Goal: Task Accomplishment & Management: Use online tool/utility

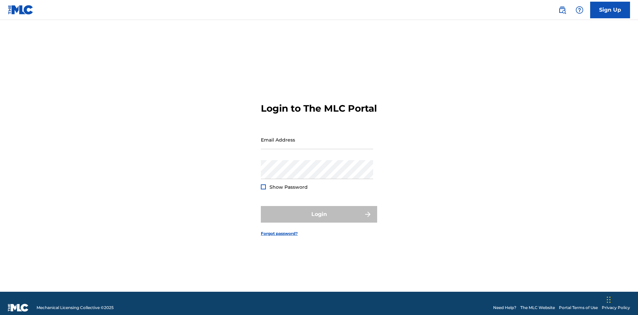
scroll to position [9, 0]
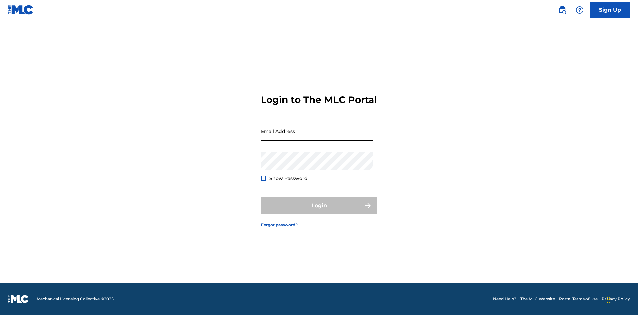
click at [317, 137] on input "Email Address" at bounding box center [317, 131] width 112 height 19
type input "[EMAIL_ADDRESS][DOMAIN_NAME]"
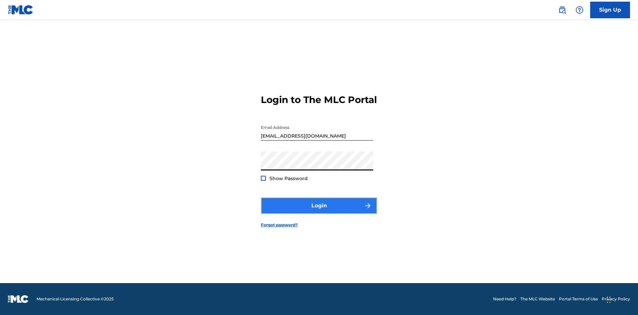
click at [319, 211] on button "Login" at bounding box center [319, 205] width 116 height 17
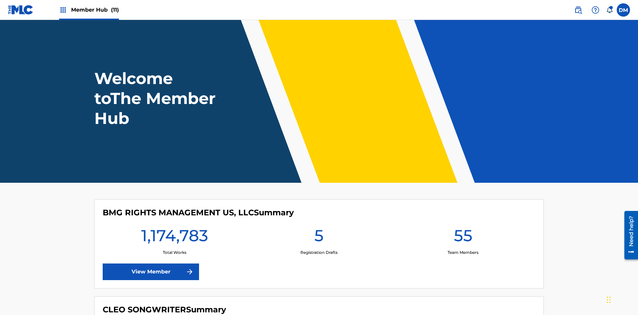
scroll to position [29, 0]
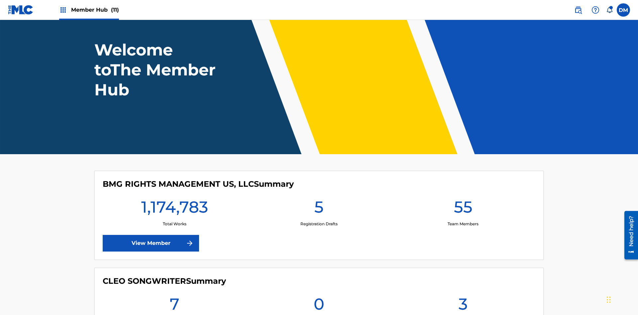
click at [95, 10] on span "Member Hub (11)" at bounding box center [95, 10] width 48 height 8
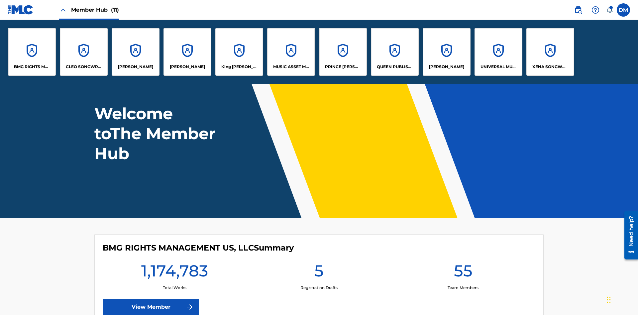
scroll to position [0, 0]
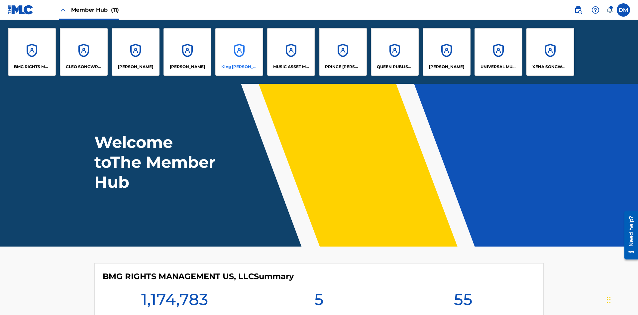
click at [239, 67] on p "King [PERSON_NAME]" at bounding box center [239, 67] width 36 height 6
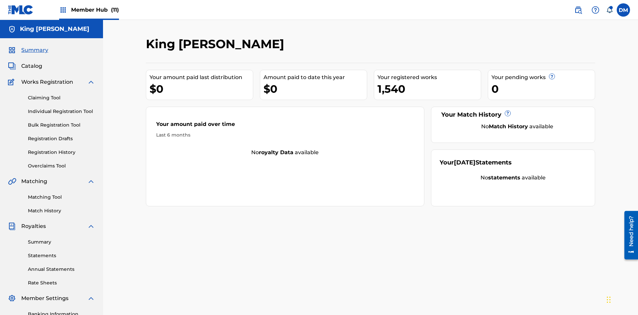
scroll to position [55, 0]
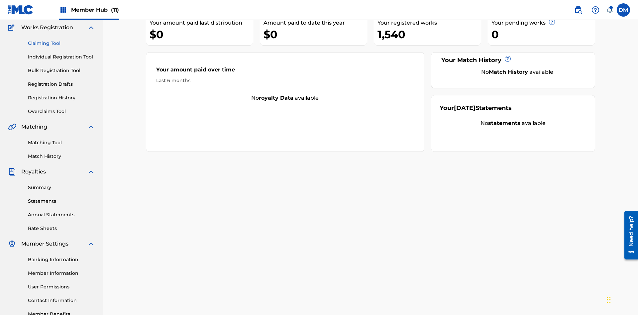
click at [62, 43] on link "Claiming Tool" at bounding box center [61, 43] width 67 height 7
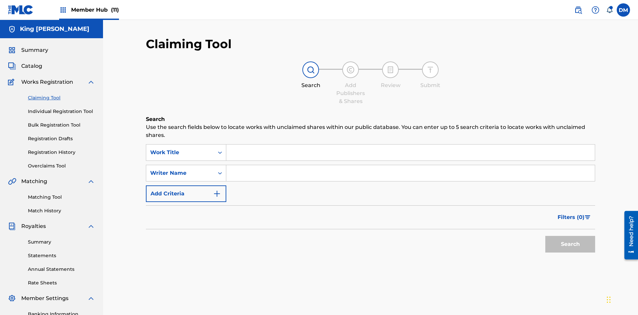
scroll to position [97, 0]
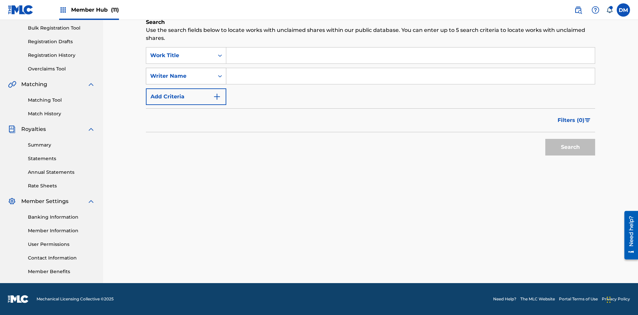
click at [180, 76] on div "Writer Name" at bounding box center [180, 76] width 60 height 8
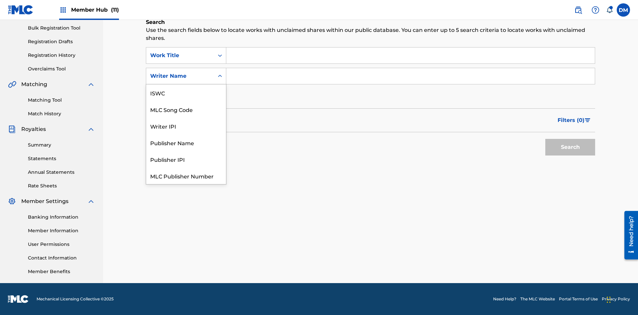
scroll to position [17, 0]
click at [186, 93] on div "MLC Song Code" at bounding box center [186, 92] width 80 height 17
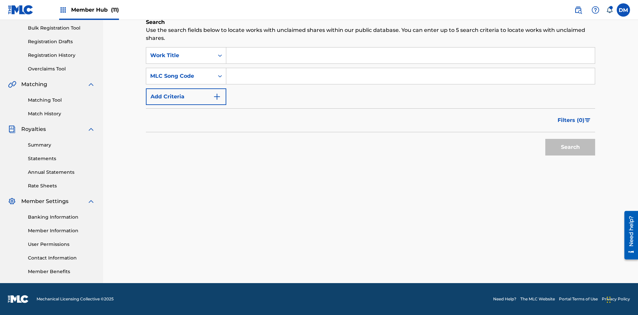
click at [411, 76] on input "Search Form" at bounding box center [410, 76] width 369 height 16
type input "RB0ZOJ"
click at [570, 147] on button "Search" at bounding box center [571, 147] width 50 height 17
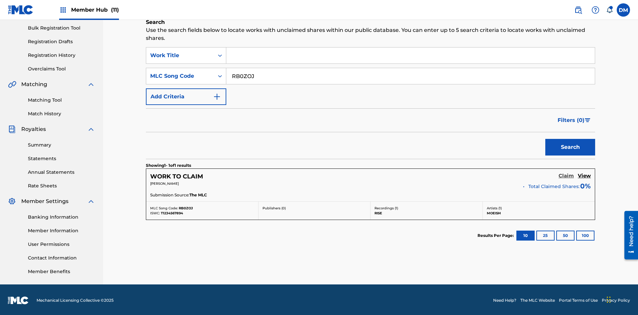
click at [566, 175] on h5 "Claim" at bounding box center [566, 176] width 15 height 6
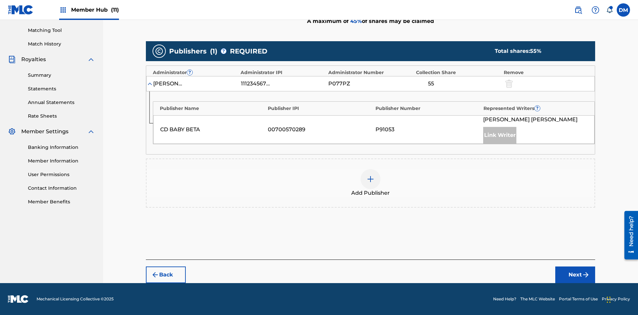
click at [371, 179] on img at bounding box center [371, 179] width 8 height 8
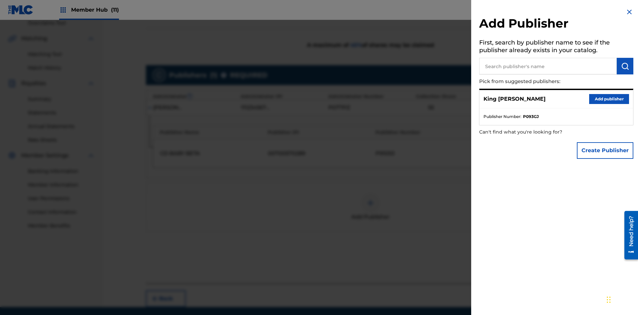
click at [548, 66] on input "text" at bounding box center [548, 66] width 138 height 17
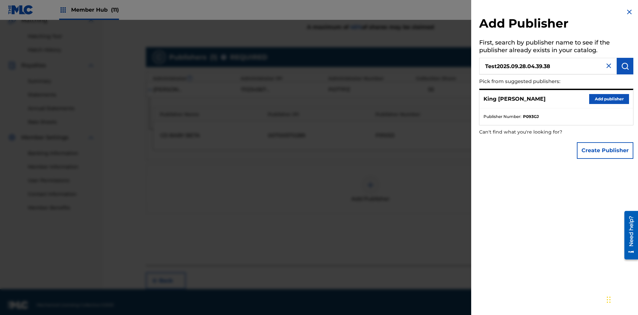
scroll to position [167, 0]
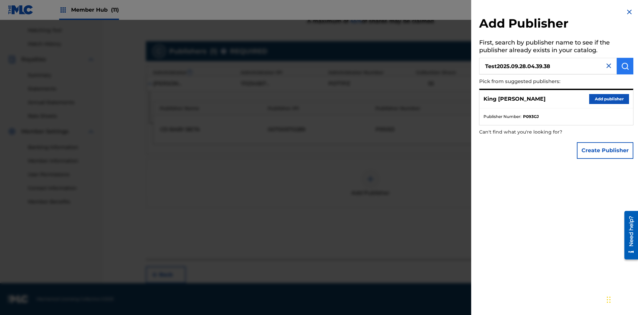
type input "Test2025.09.28.04.39.38"
click at [625, 66] on img "submit" at bounding box center [625, 66] width 8 height 8
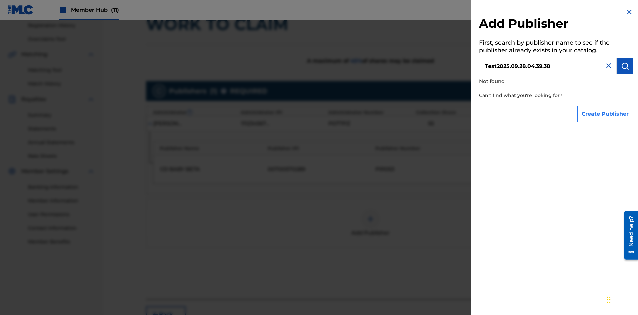
click at [606, 114] on button "Create Publisher" at bounding box center [605, 114] width 57 height 17
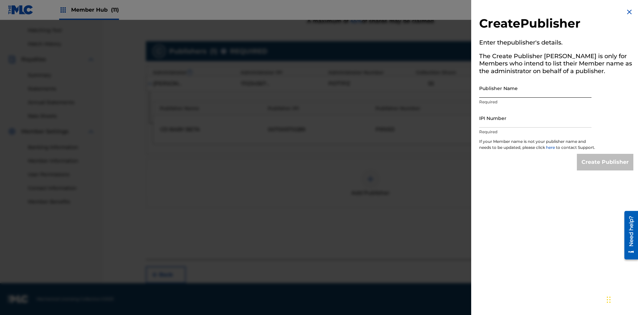
click at [536, 88] on input "Publisher Name" at bounding box center [535, 88] width 112 height 19
type input "Test2025.09.28.04.39.42"
click at [536, 118] on input "IPI Number" at bounding box center [535, 118] width 112 height 19
type input "00595839777"
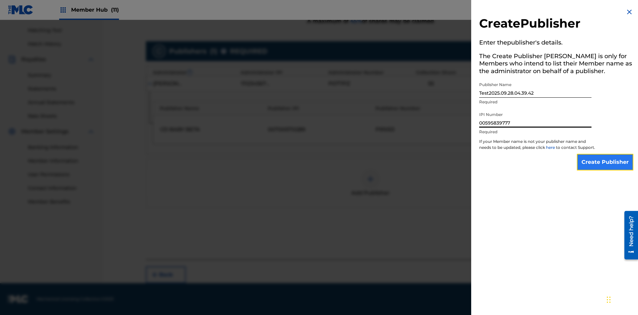
click at [606, 168] on input "Create Publisher" at bounding box center [605, 162] width 57 height 17
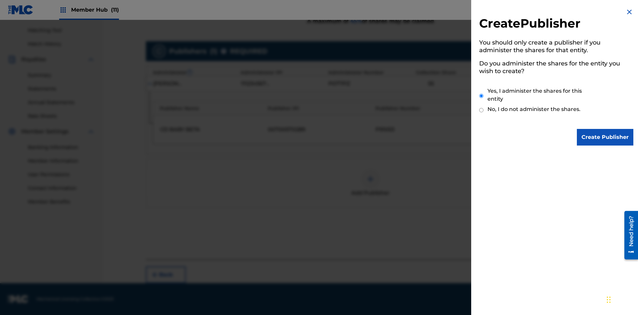
click at [482, 96] on input "Yes, I administer the shares for this entity" at bounding box center [481, 96] width 4 height 14
click at [606, 137] on input "Create Publisher" at bounding box center [605, 137] width 57 height 17
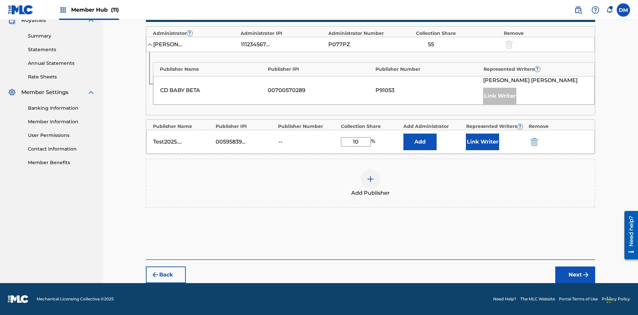
scroll to position [206, 0]
type input "10"
click at [483, 142] on button "Link Writer" at bounding box center [482, 142] width 33 height 17
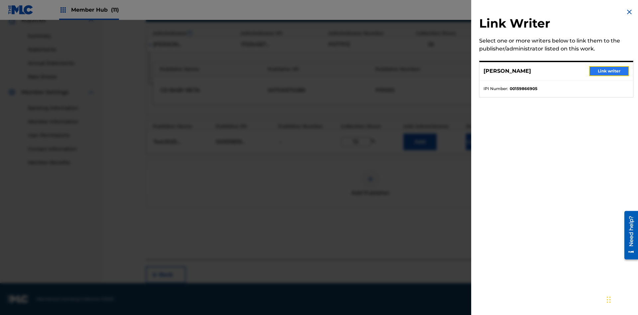
click at [609, 71] on button "Link writer" at bounding box center [609, 71] width 40 height 10
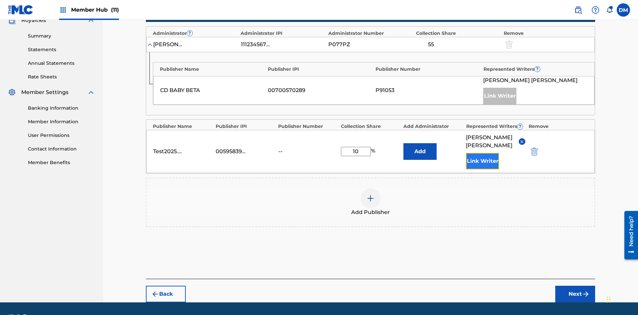
click at [483, 153] on button "Link Writer" at bounding box center [482, 161] width 33 height 17
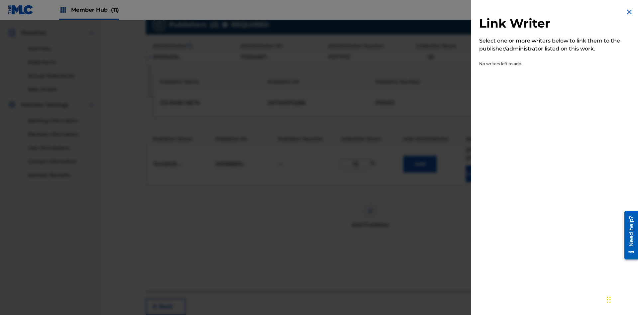
click at [630, 12] on img at bounding box center [630, 12] width 8 height 8
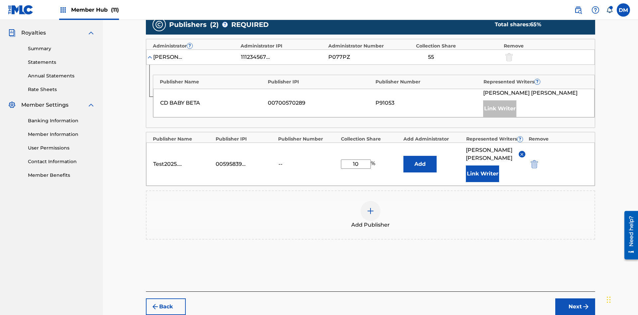
scroll to position [225, 0]
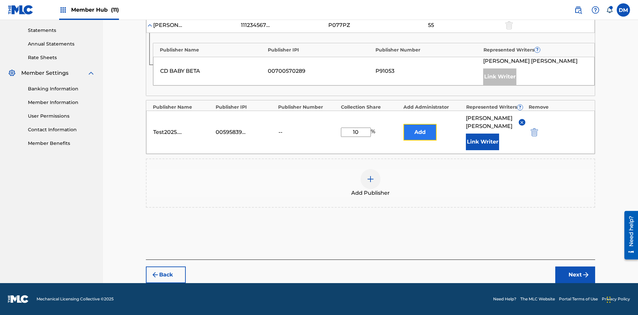
click at [420, 132] on button "Add" at bounding box center [420, 132] width 33 height 17
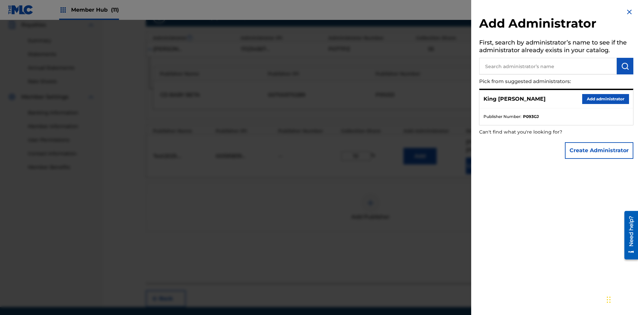
click at [548, 66] on input "text" at bounding box center [548, 66] width 138 height 17
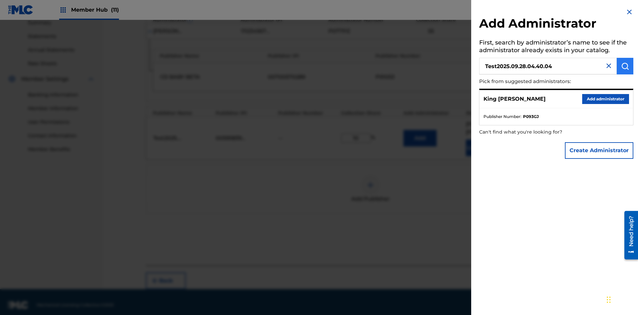
type input "Test2025.09.28.04.40.04"
click at [625, 66] on img "submit" at bounding box center [625, 66] width 8 height 8
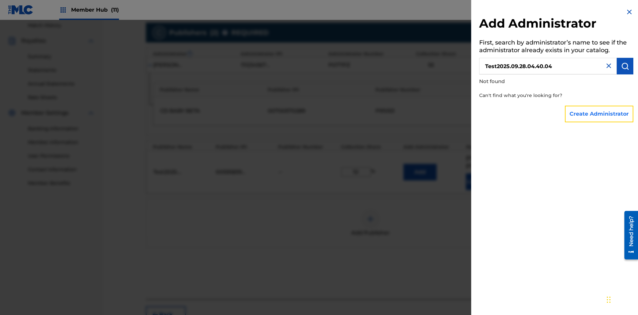
click at [600, 114] on button "Create Administrator" at bounding box center [599, 114] width 68 height 17
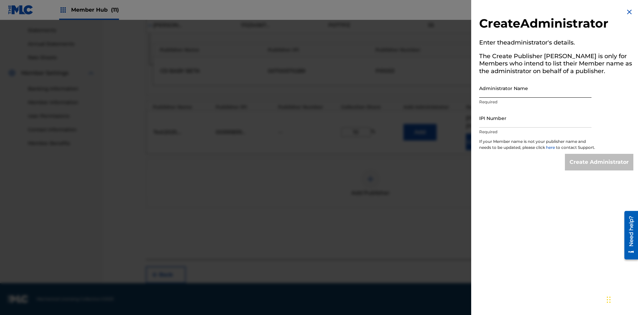
click at [536, 88] on input "Administrator Name" at bounding box center [535, 88] width 112 height 19
type input "Test2025.09.28.04.40.09"
click at [536, 118] on input "IPI Number" at bounding box center [535, 118] width 112 height 19
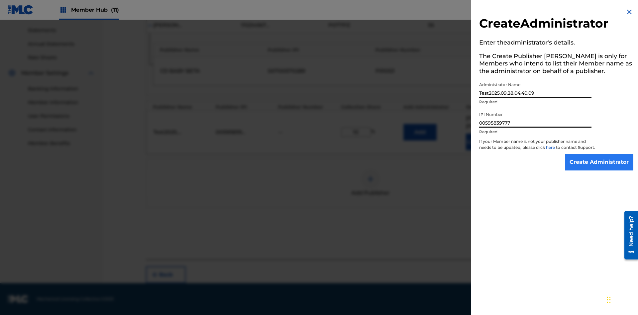
type input "00595839777"
click at [600, 168] on input "Create Administrator" at bounding box center [599, 162] width 68 height 17
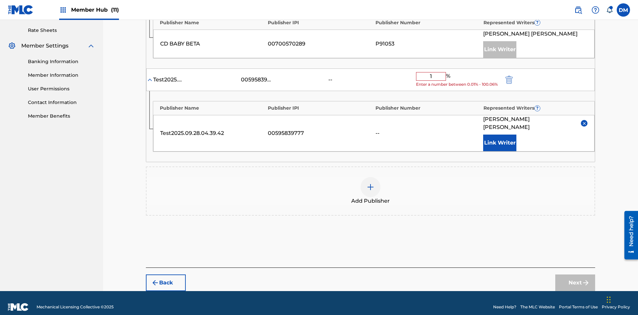
type input "10"
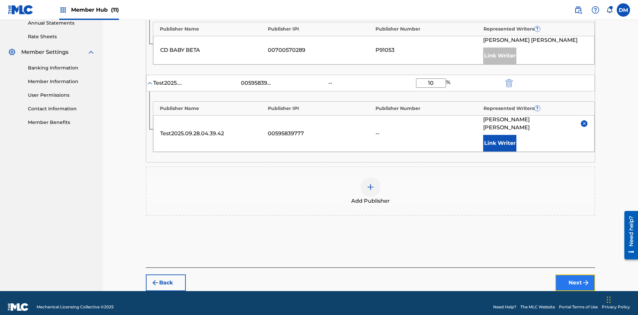
click at [575, 275] on button "Next" at bounding box center [576, 283] width 40 height 17
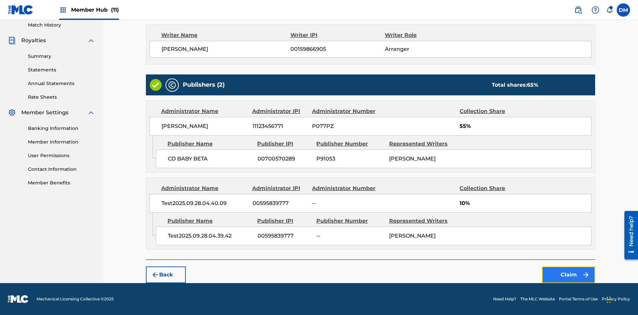
click at [569, 275] on button "Claim" at bounding box center [568, 275] width 53 height 17
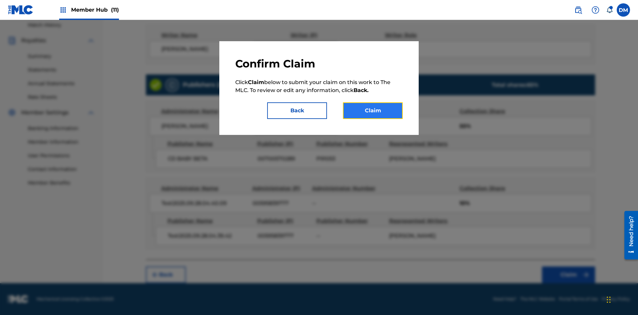
click at [373, 111] on button "Claim" at bounding box center [373, 110] width 60 height 17
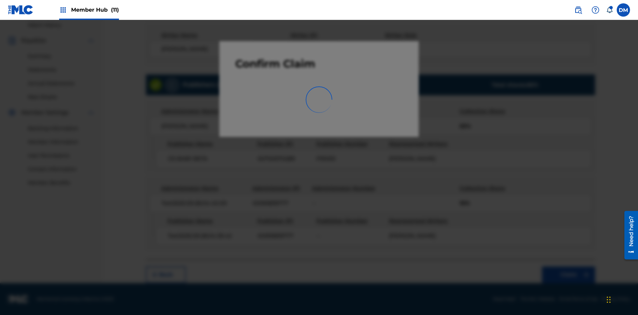
scroll to position [97, 0]
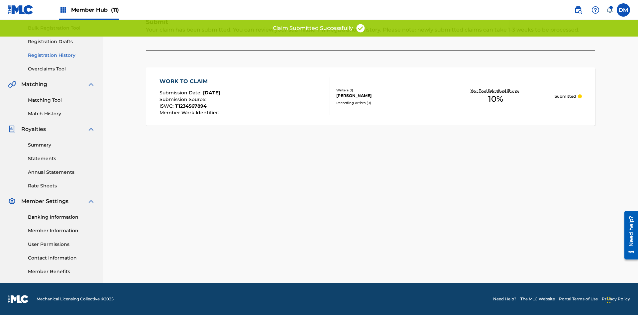
click at [62, 55] on link "Registration History" at bounding box center [61, 55] width 67 height 7
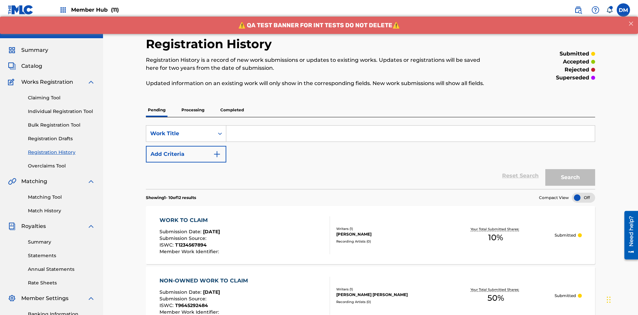
click at [411, 126] on input "Search Form" at bounding box center [410, 134] width 369 height 16
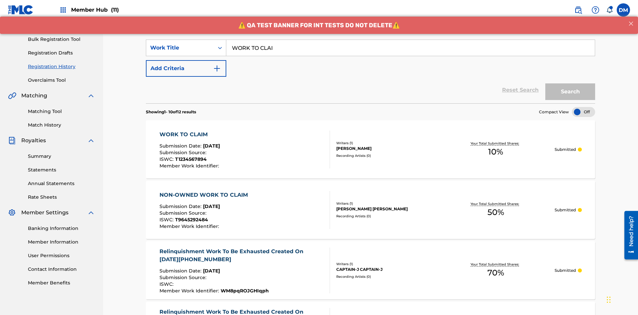
type input "WORK TO CLAIM"
